Goal: Task Accomplishment & Management: Use online tool/utility

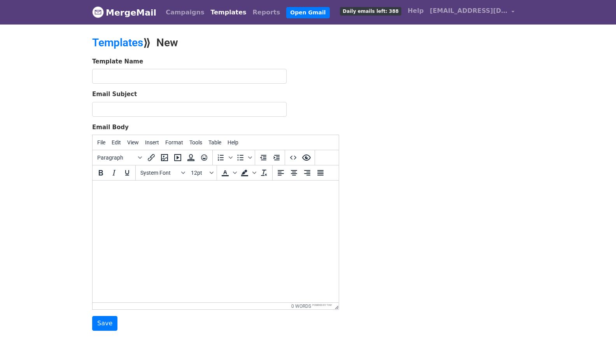
click at [147, 202] on html at bounding box center [216, 191] width 246 height 21
paste body
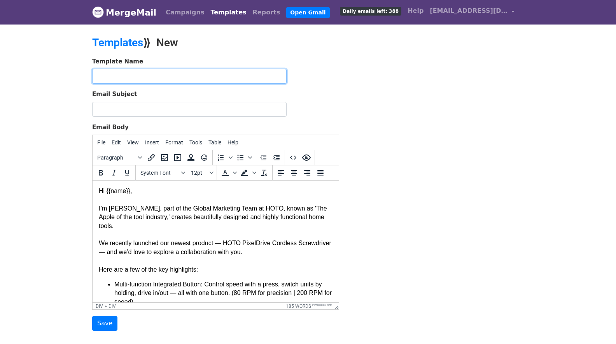
click at [132, 72] on input "text" at bounding box center [189, 76] width 195 height 15
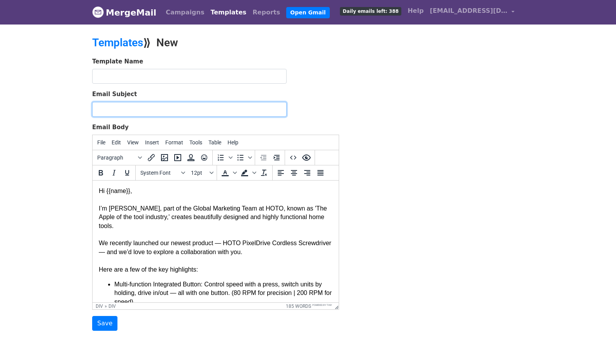
click at [138, 116] on form "Template Name Email Subject Email Body File Edit View Insert Format Tools Table…" at bounding box center [215, 194] width 247 height 274
click at [137, 113] on input "Email Subject" at bounding box center [189, 109] width 195 height 15
click at [104, 113] on input "Email Subject" at bounding box center [189, 109] width 195 height 15
paste input "Collaboration with HOTO | New PixelDrive Launch"
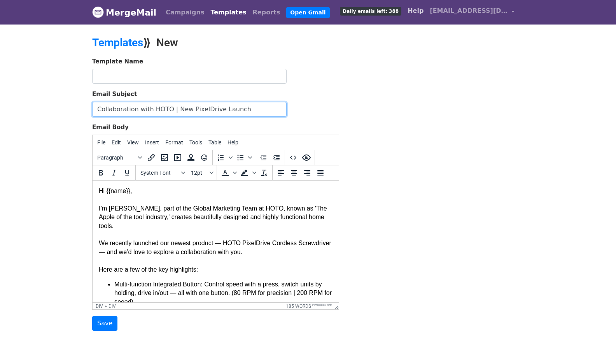
type input "Collaboration with HOTO | New PixelDrive Launch"
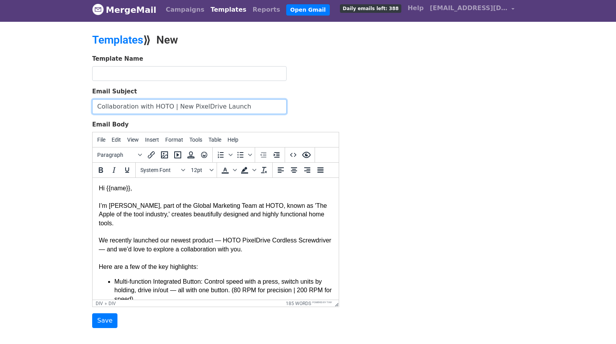
scroll to position [3, 0]
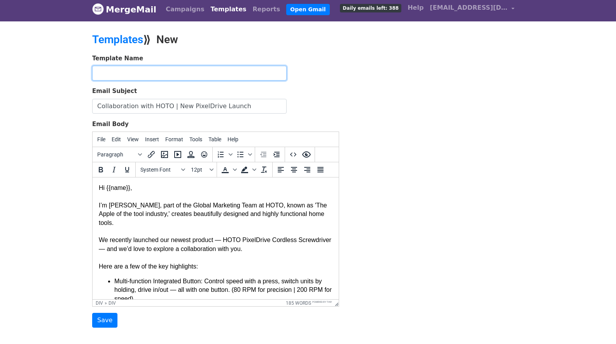
click at [180, 79] on input "text" at bounding box center [189, 73] width 195 height 15
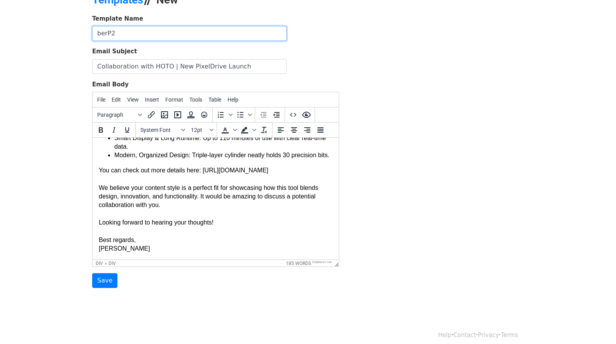
scroll to position [50, 0]
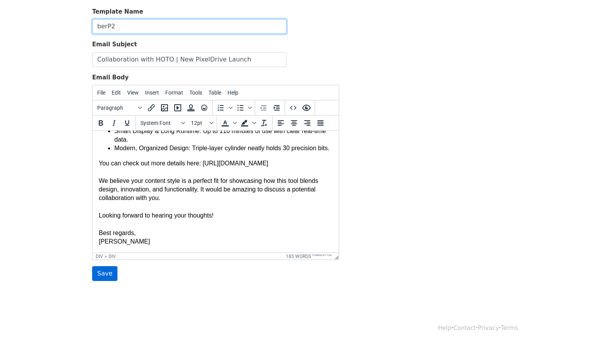
type input "berP2"
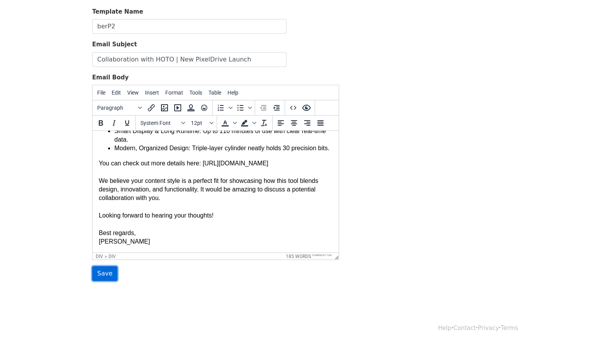
click at [103, 272] on input "Save" at bounding box center [104, 273] width 25 height 15
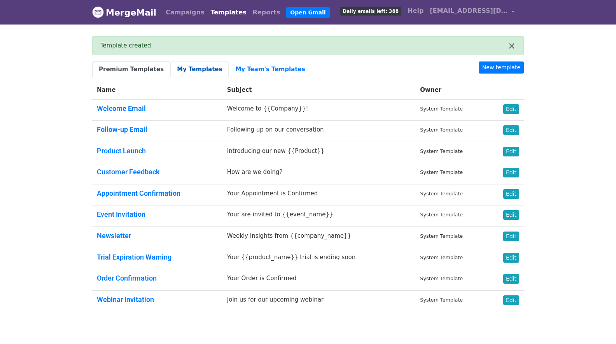
click at [187, 63] on link "My Templates" at bounding box center [199, 69] width 58 height 16
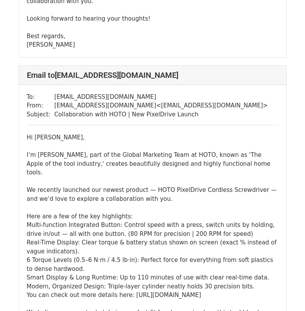
scroll to position [1626, 0]
